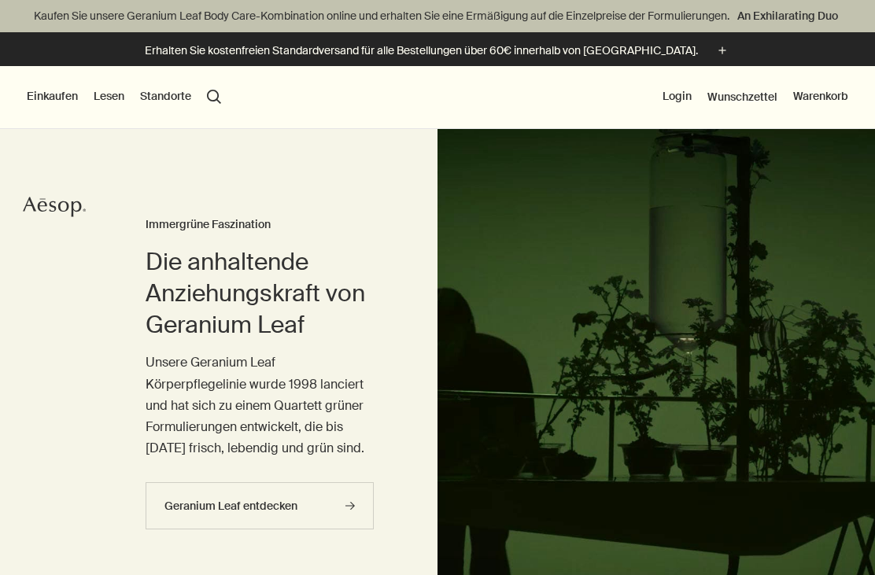
click at [54, 100] on button "Einkaufen" at bounding box center [52, 97] width 51 height 16
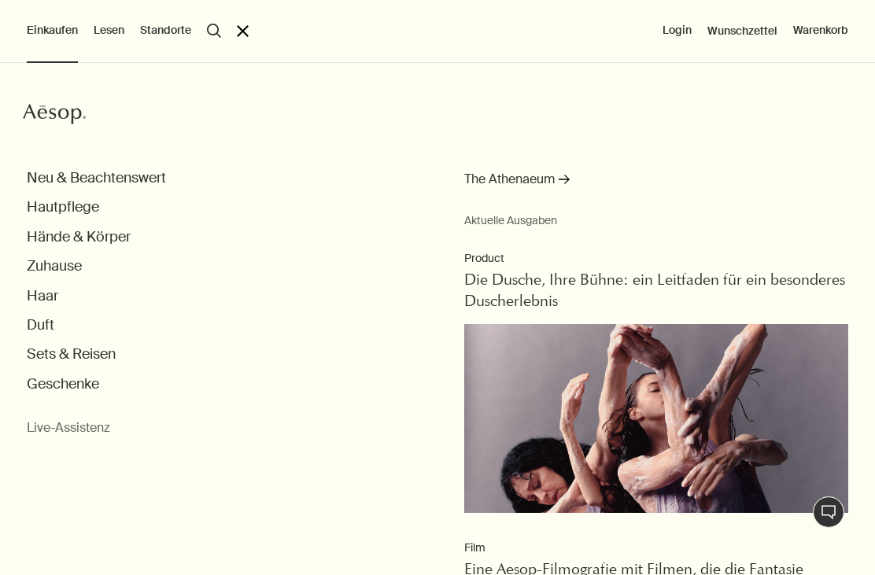
click at [57, 177] on button "Neu & Beachtenswert" at bounding box center [96, 178] width 139 height 18
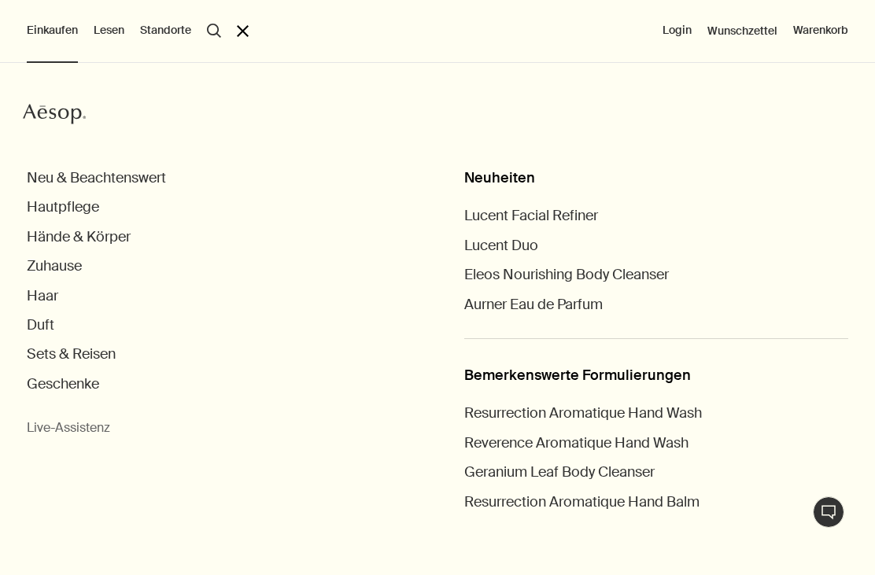
click at [37, 328] on button "Duft" at bounding box center [41, 325] width 28 height 18
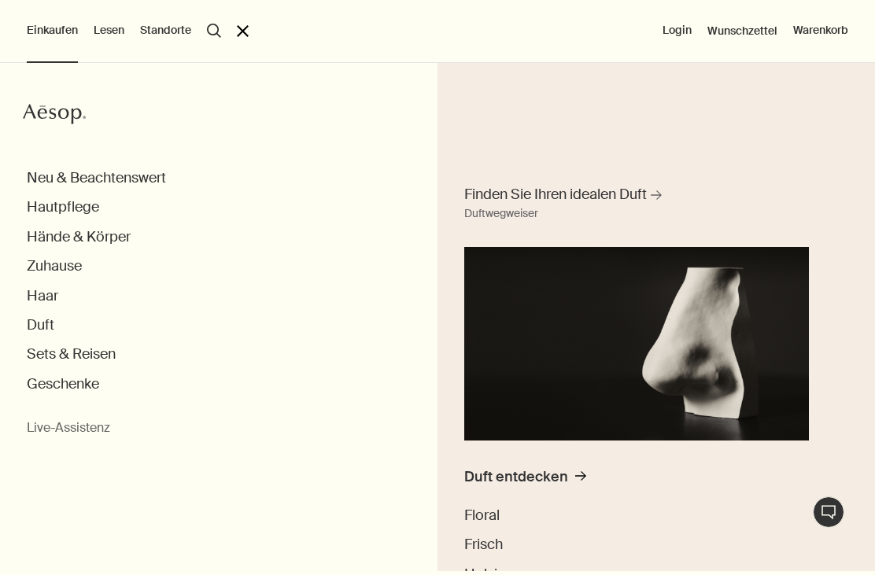
click at [515, 469] on div "Duft entdecken" at bounding box center [516, 477] width 104 height 18
click at [508, 473] on div "Duft entdecken" at bounding box center [516, 477] width 104 height 18
click at [482, 509] on span "Floral" at bounding box center [481, 515] width 35 height 19
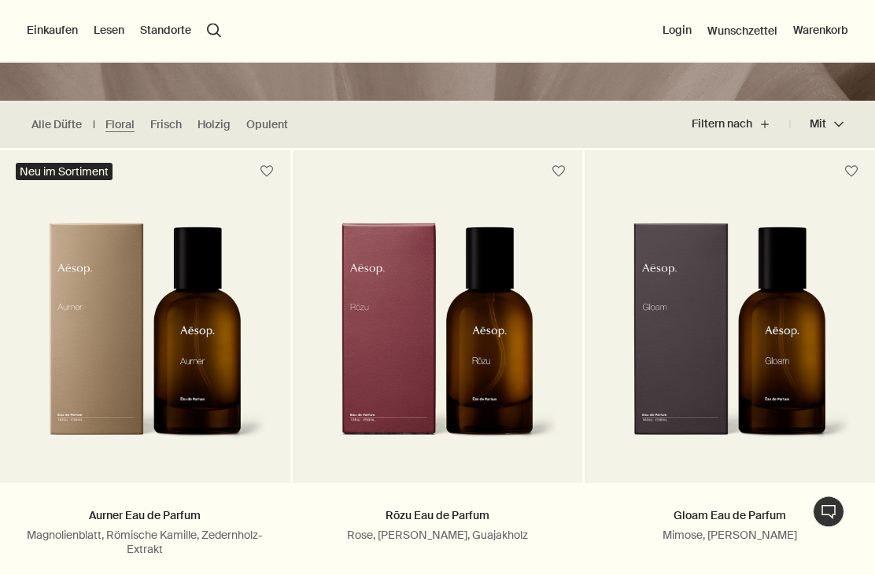
scroll to position [381, 0]
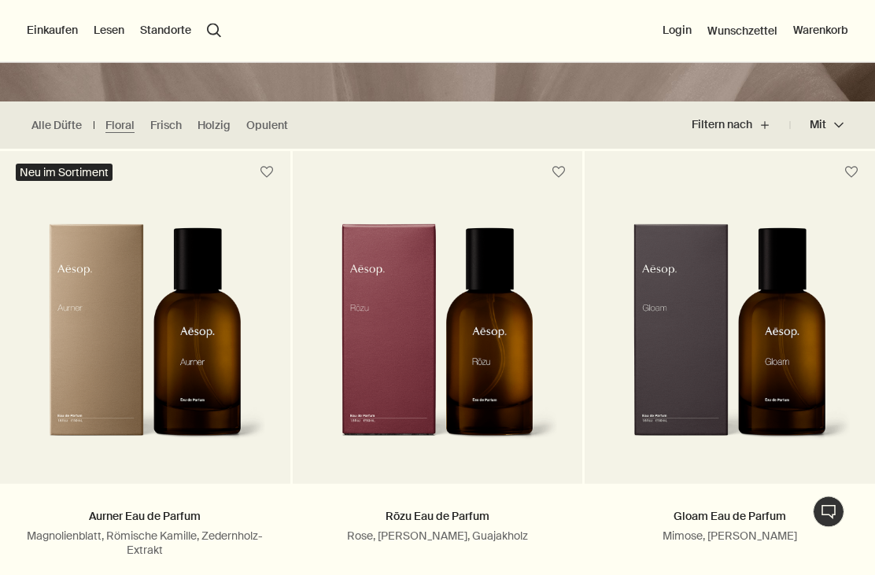
click at [49, 35] on button "Einkaufen" at bounding box center [52, 31] width 51 height 16
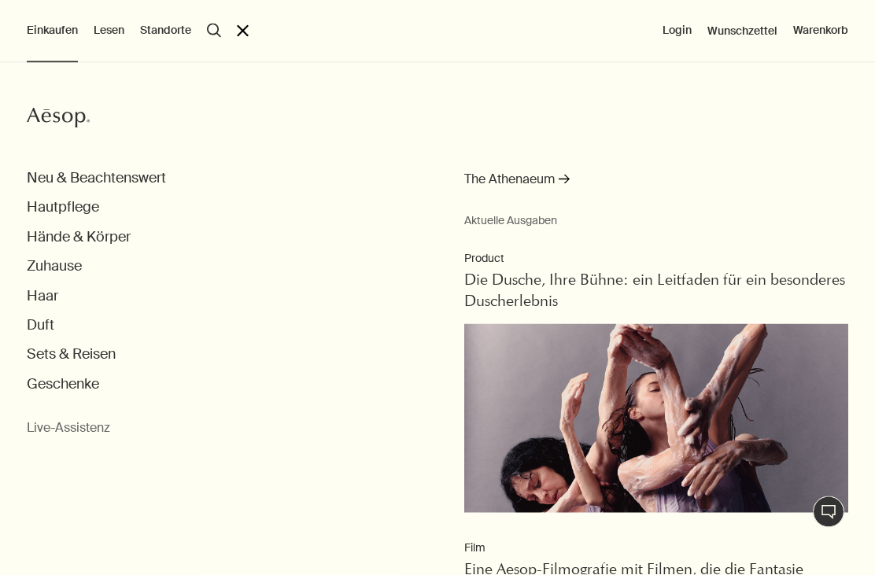
scroll to position [382, 0]
click at [50, 235] on button "Hände & Körper" at bounding box center [79, 237] width 104 height 18
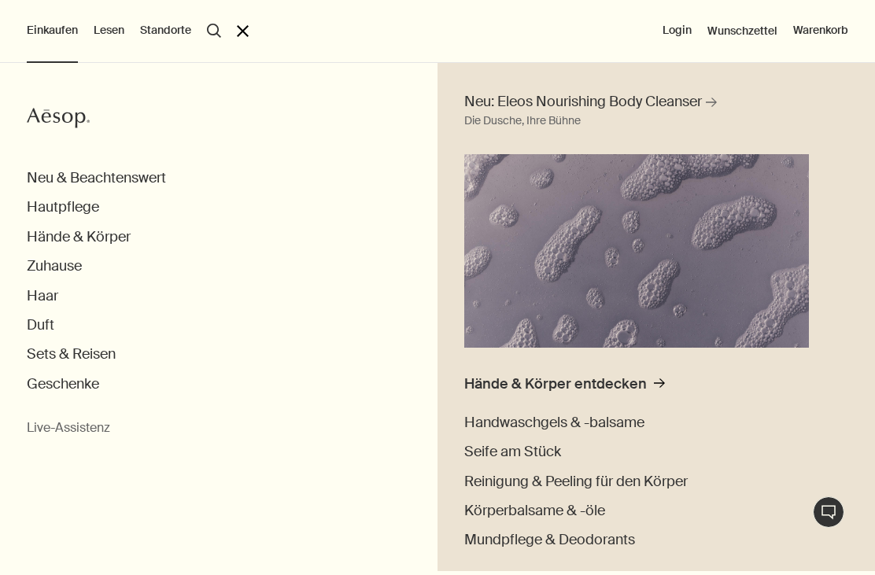
scroll to position [99, 0]
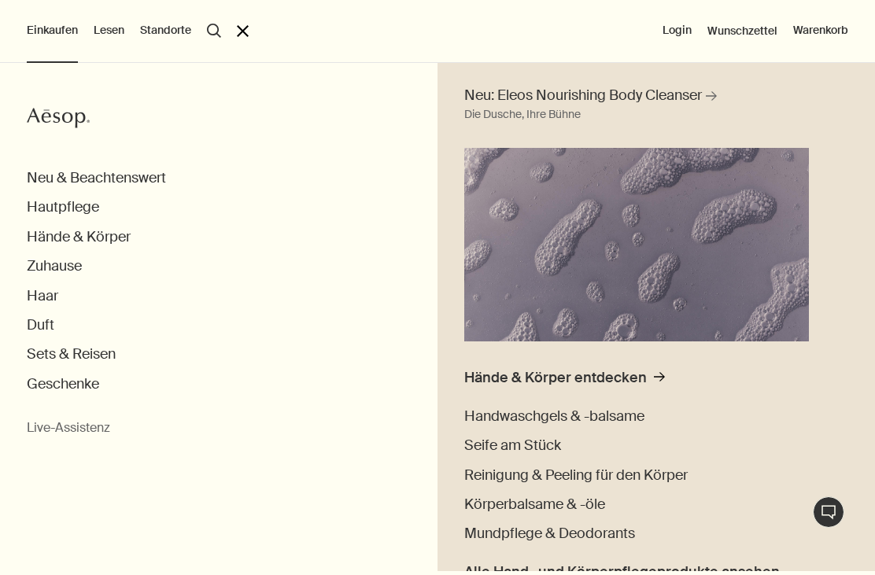
click at [524, 416] on span "Handwaschgels & -balsame" at bounding box center [554, 416] width 180 height 19
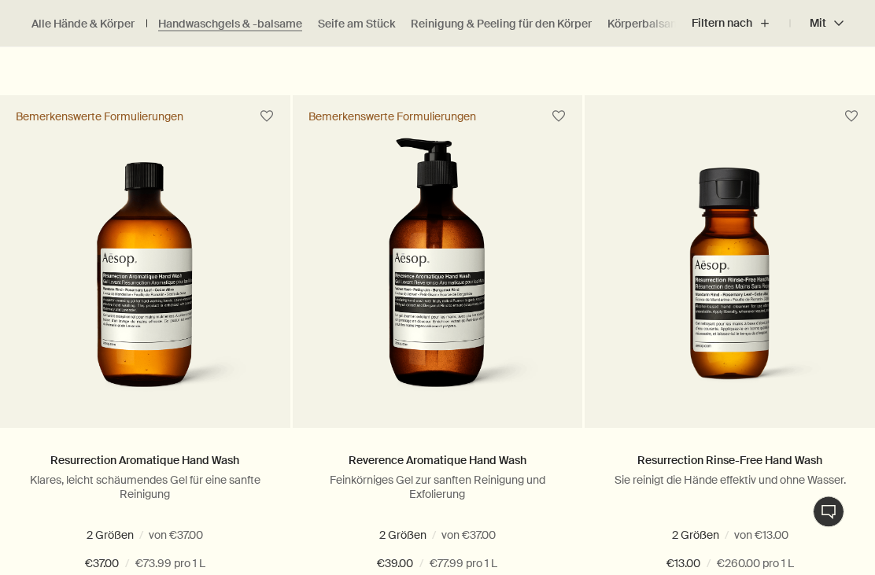
scroll to position [1011, 0]
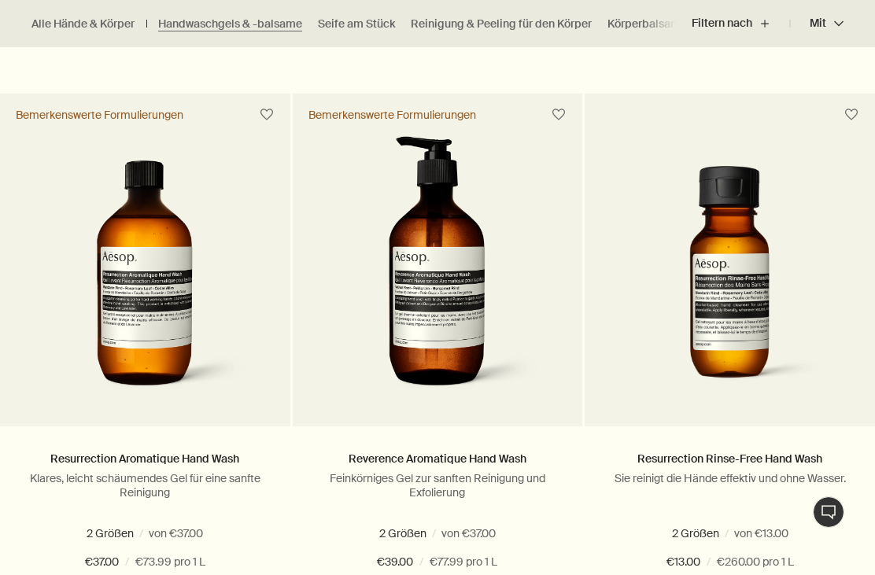
click at [421, 357] on img at bounding box center [437, 269] width 215 height 267
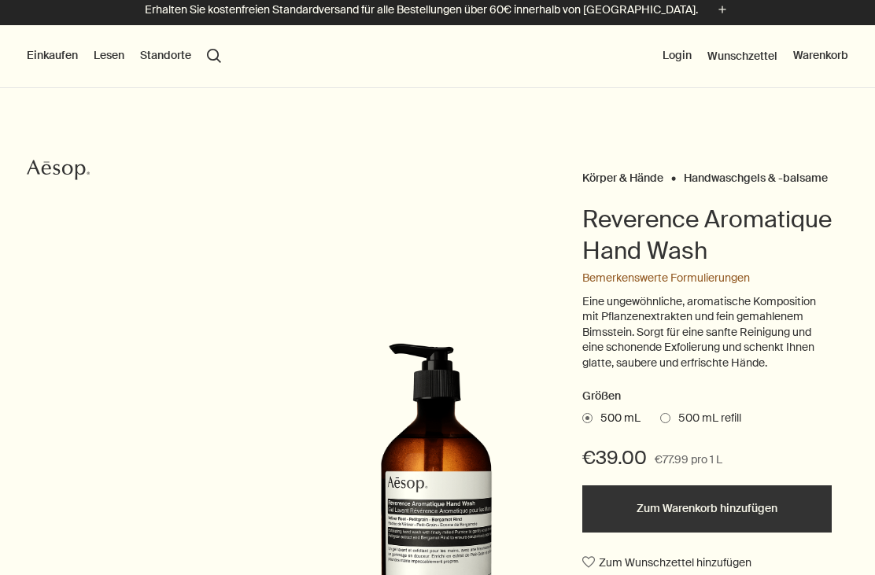
click at [668, 416] on span at bounding box center [666, 418] width 10 height 10
click at [661, 416] on input "500 mL refill" at bounding box center [661, 416] width 0 height 10
click at [583, 413] on span at bounding box center [588, 418] width 10 height 10
click at [583, 411] on input "500 mL" at bounding box center [583, 416] width 0 height 10
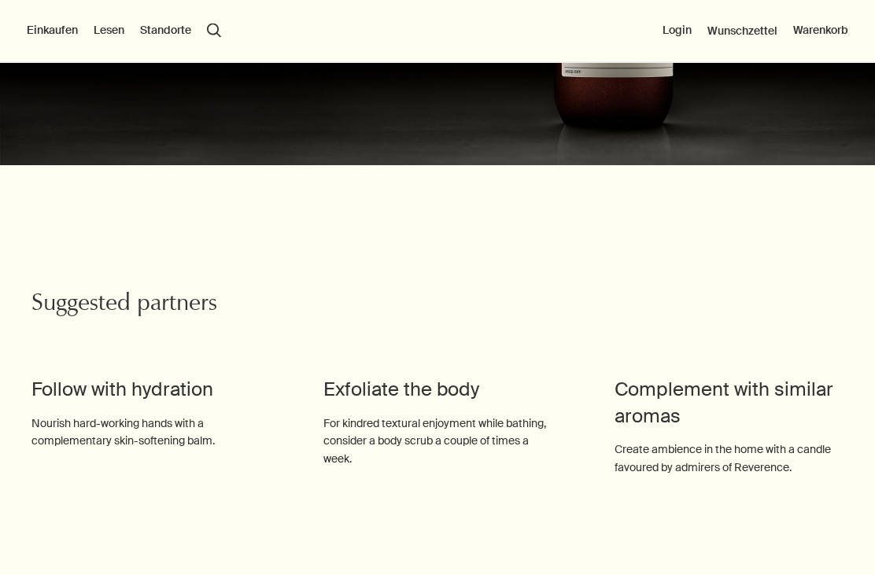
scroll to position [1910, 0]
